Goal: Task Accomplishment & Management: Complete application form

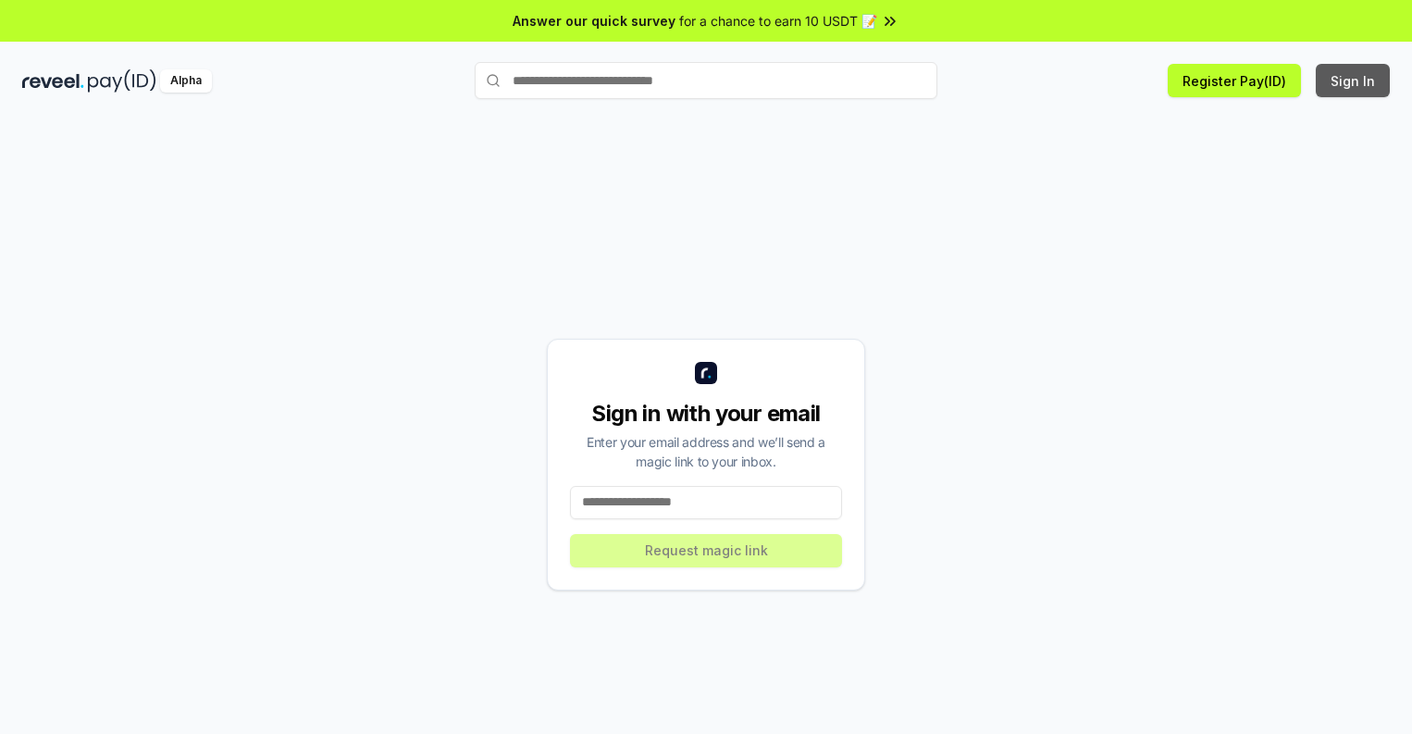
click at [1354, 81] on button "Sign In" at bounding box center [1353, 80] width 74 height 33
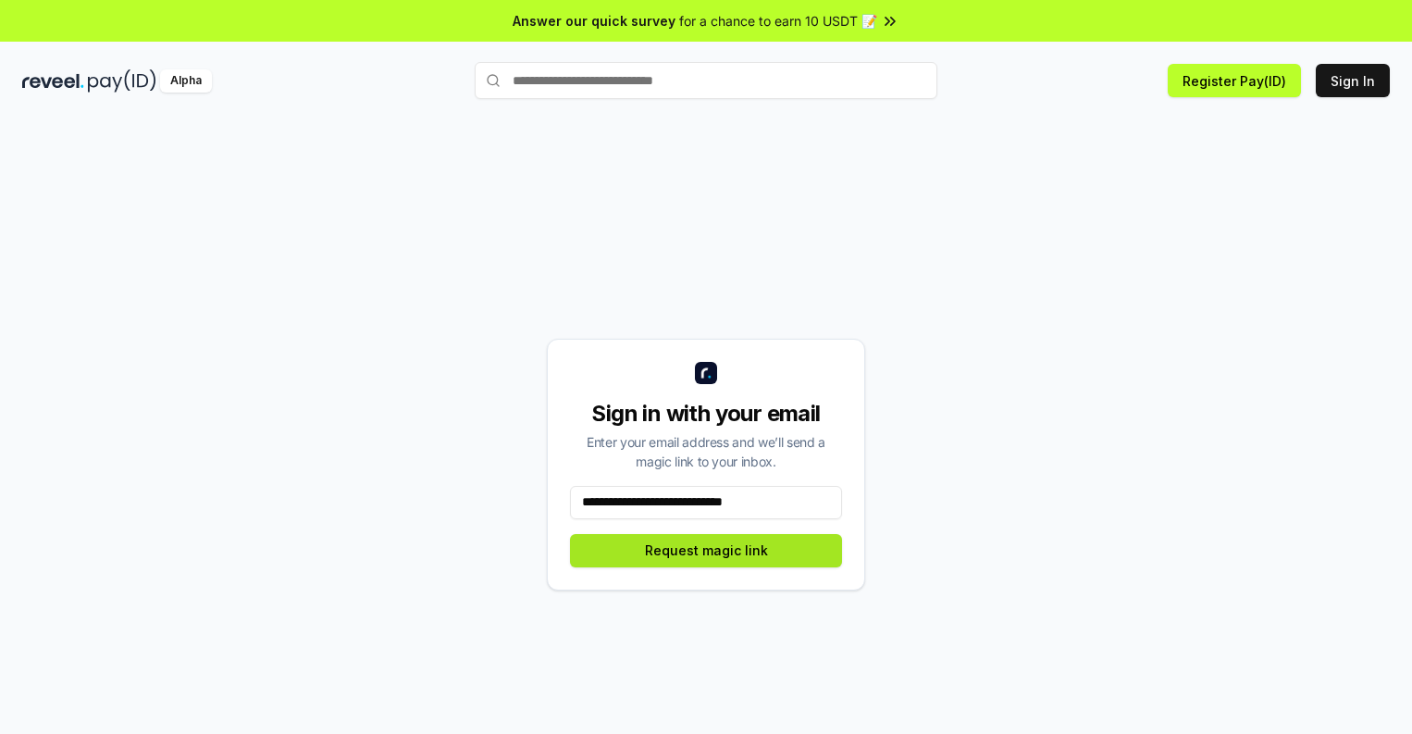
type input "**********"
click at [706, 550] on button "Request magic link" at bounding box center [706, 550] width 272 height 33
